Goal: Information Seeking & Learning: Learn about a topic

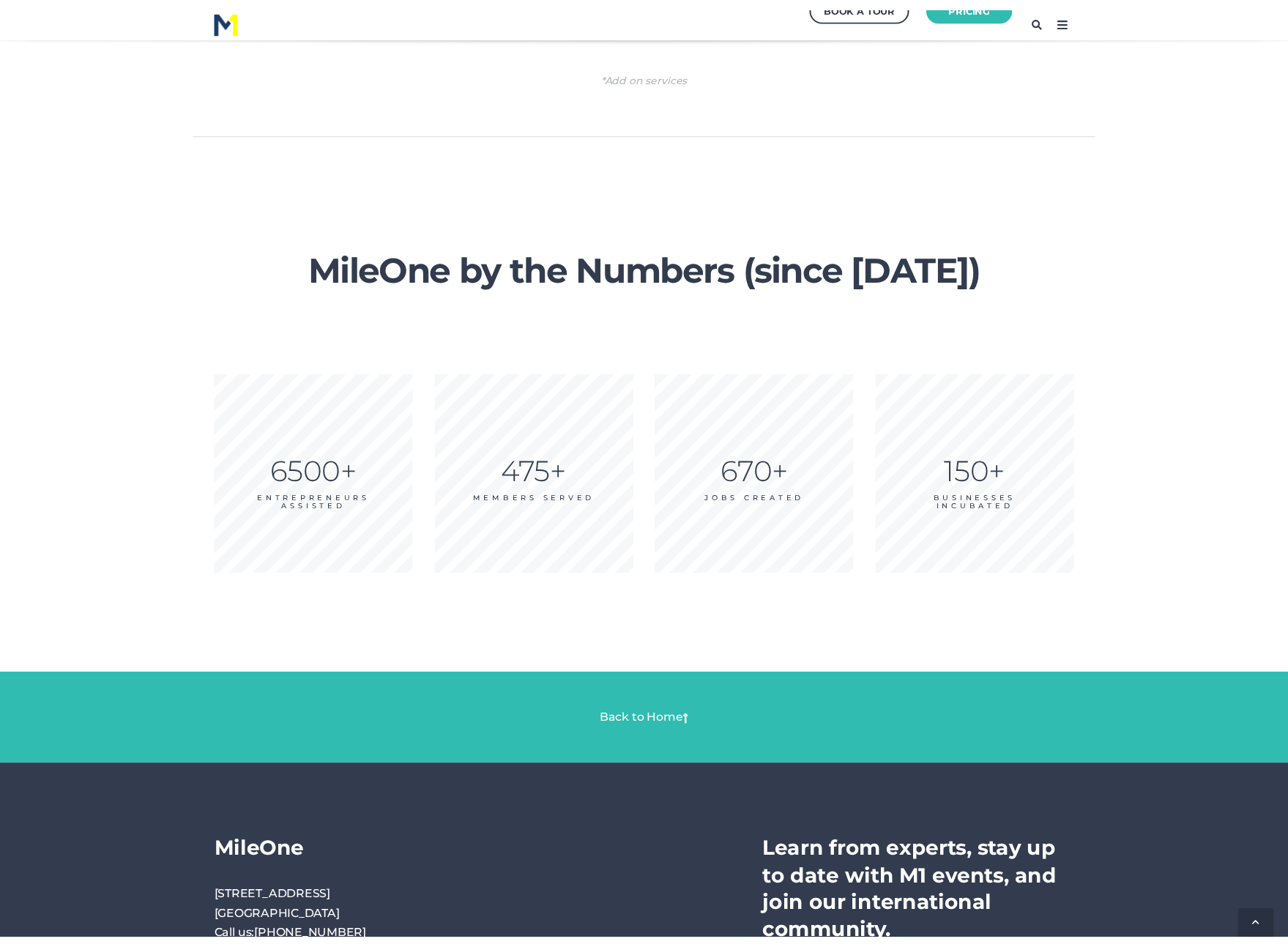
scroll to position [2184, 0]
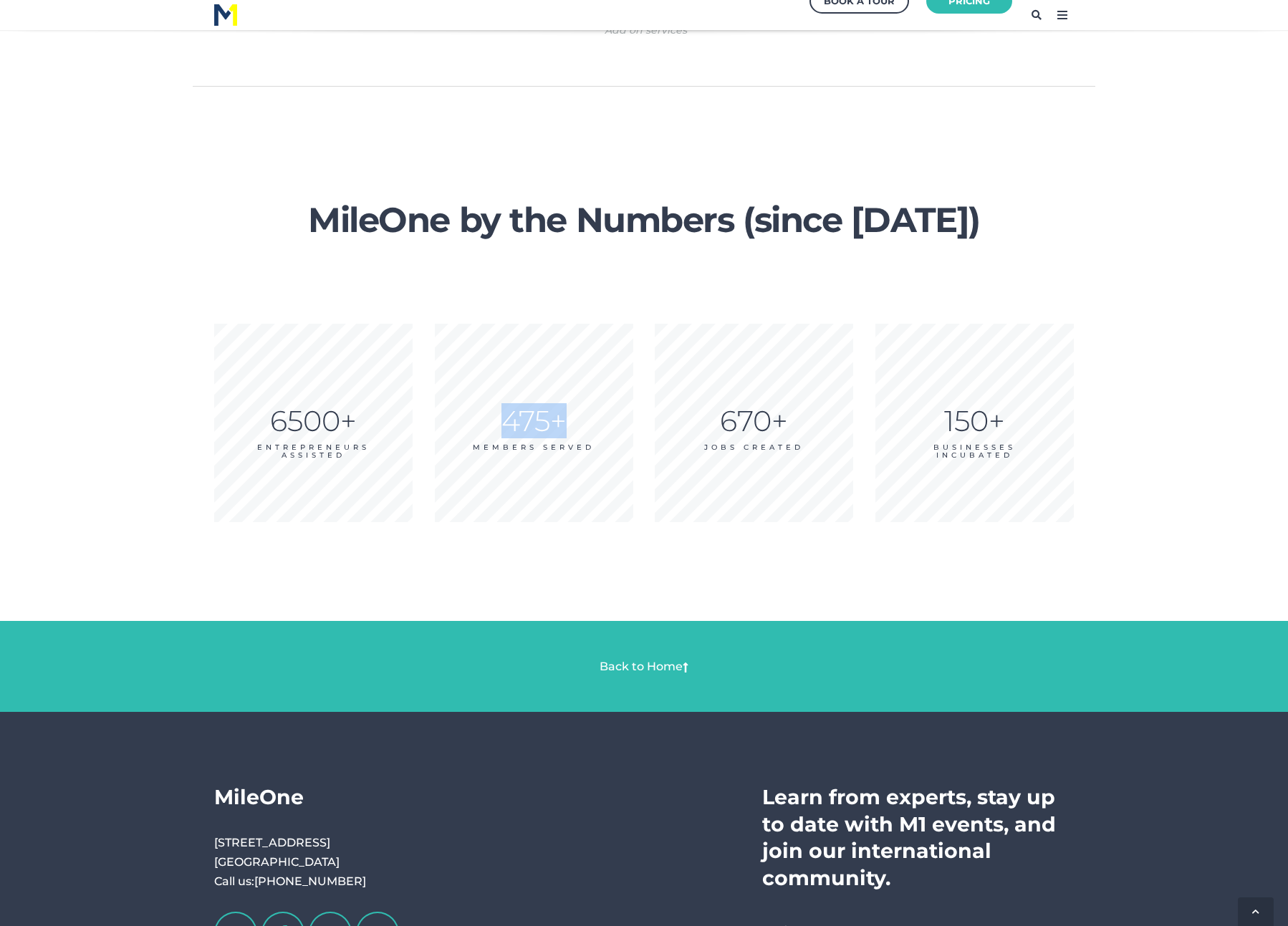
drag, startPoint x: 504, startPoint y: 419, endPoint x: 565, endPoint y: 416, distance: 61.1
click at [565, 420] on div "475+" at bounding box center [534, 421] width 198 height 2
drag, startPoint x: 721, startPoint y: 417, endPoint x: 782, endPoint y: 418, distance: 61.0
click at [782, 420] on div "670+" at bounding box center [754, 421] width 198 height 2
drag, startPoint x: 946, startPoint y: 421, endPoint x: 1014, endPoint y: 421, distance: 68.0
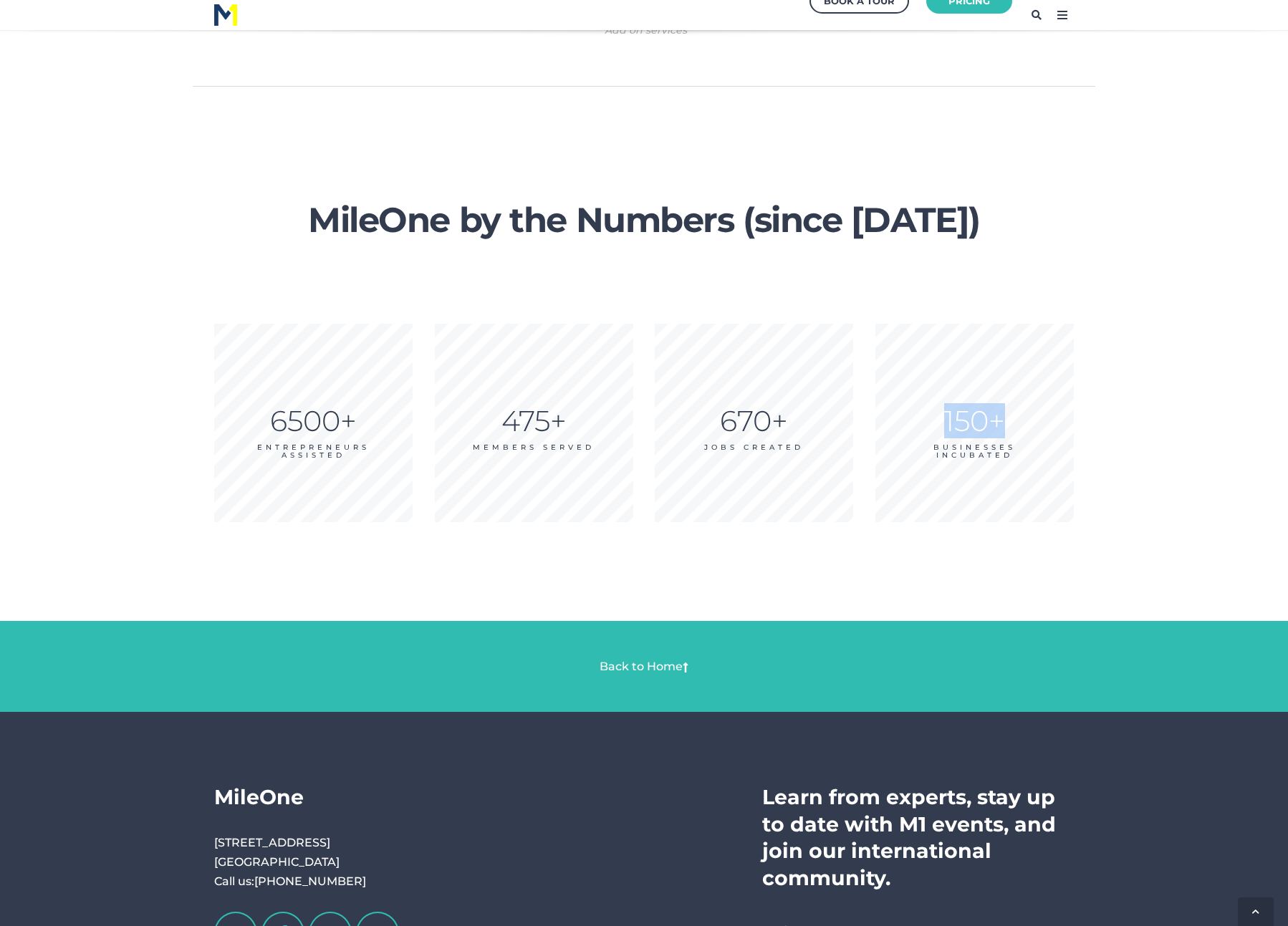
click at [1014, 421] on div "150+" at bounding box center [974, 421] width 198 height 2
drag, startPoint x: 267, startPoint y: 420, endPoint x: 352, endPoint y: 424, distance: 85.1
click at [352, 422] on div "6500+" at bounding box center [314, 421] width 198 height 2
drag, startPoint x: 503, startPoint y: 419, endPoint x: 562, endPoint y: 421, distance: 59.0
click at [562, 421] on div "475+" at bounding box center [534, 421] width 198 height 2
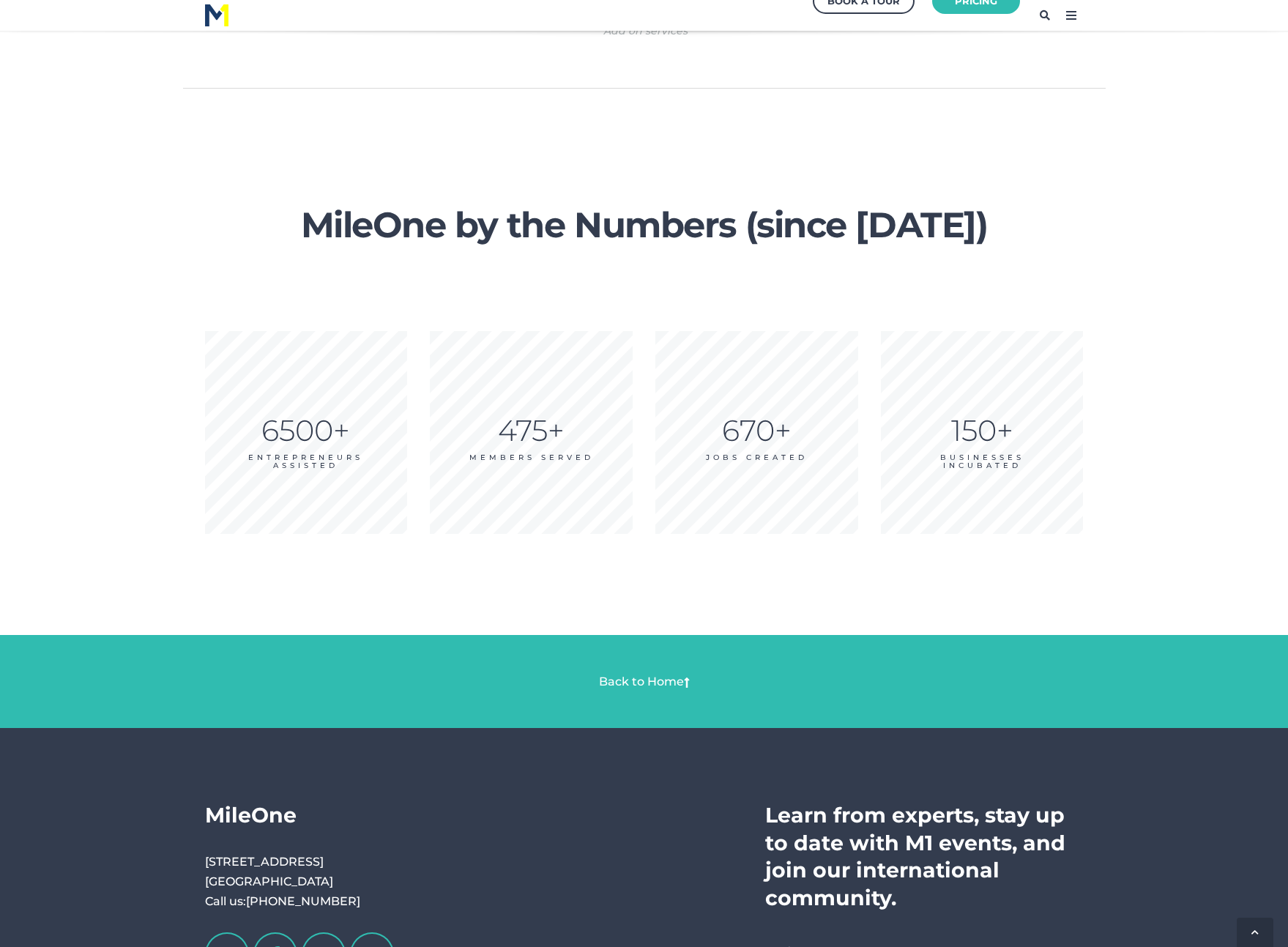
click at [1135, 251] on div "MileOne by the Numbers (since 2017) 6500+ ENTREPRENEURS ASSISTED 475+ Members S…" at bounding box center [644, 420] width 1288 height 459
